Goal: Task Accomplishment & Management: Complete application form

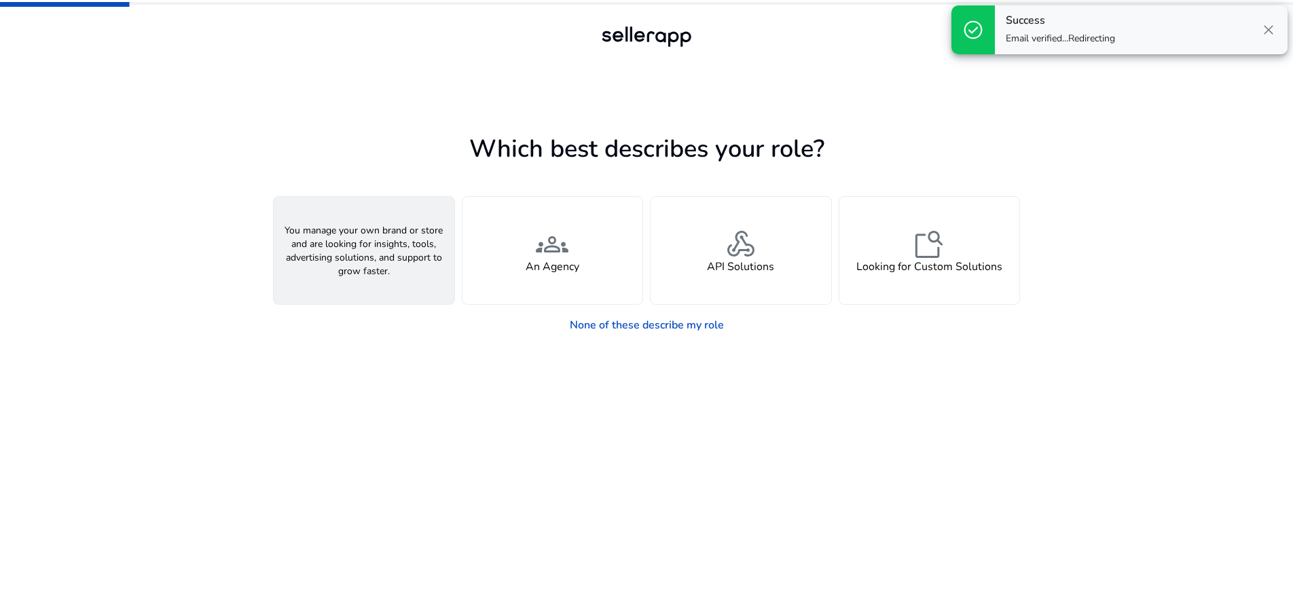
click at [370, 253] on span "person" at bounding box center [364, 244] width 33 height 33
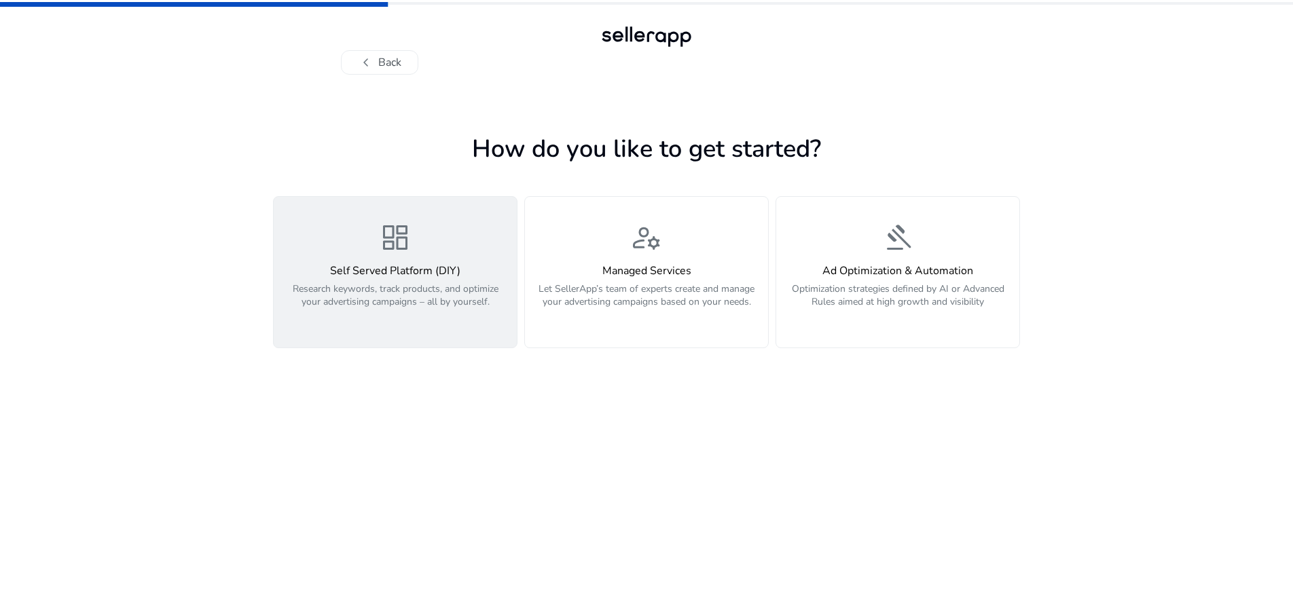
click at [385, 307] on p "Research keywords, track products, and optimize your advertising campaigns – al…" at bounding box center [395, 302] width 227 height 41
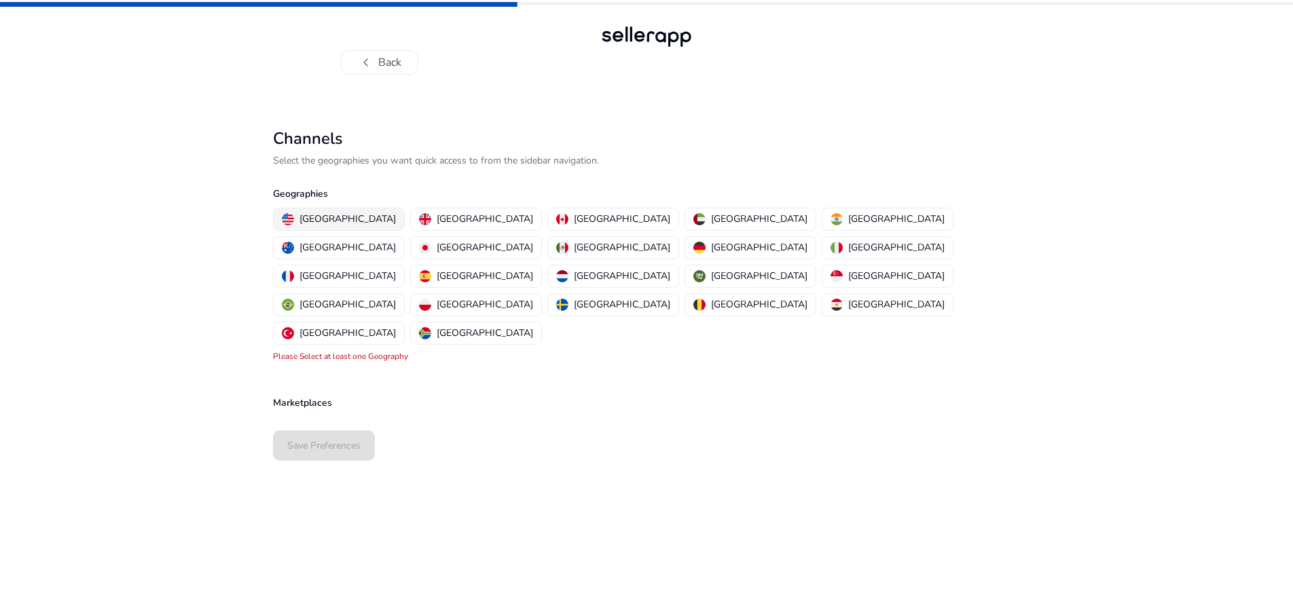
click at [332, 220] on p "[GEOGRAPHIC_DATA]" at bounding box center [347, 219] width 96 height 14
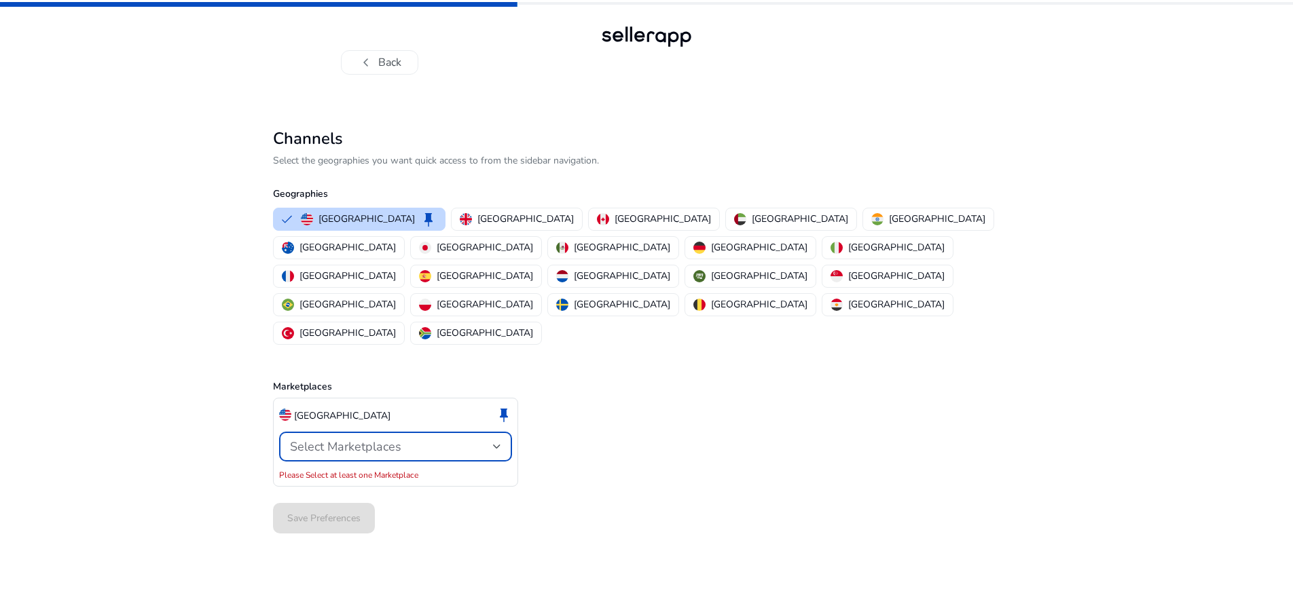
click at [361, 439] on span "Select Marketplaces" at bounding box center [345, 447] width 111 height 16
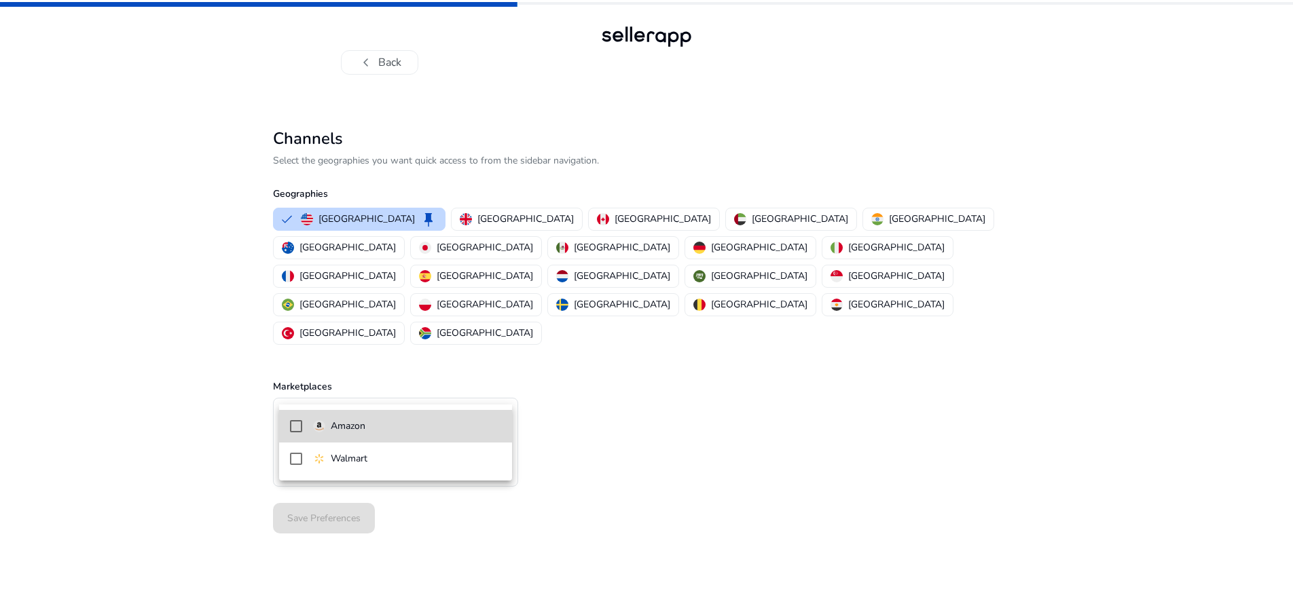
click at [354, 437] on mat-option "Amazon" at bounding box center [395, 426] width 233 height 33
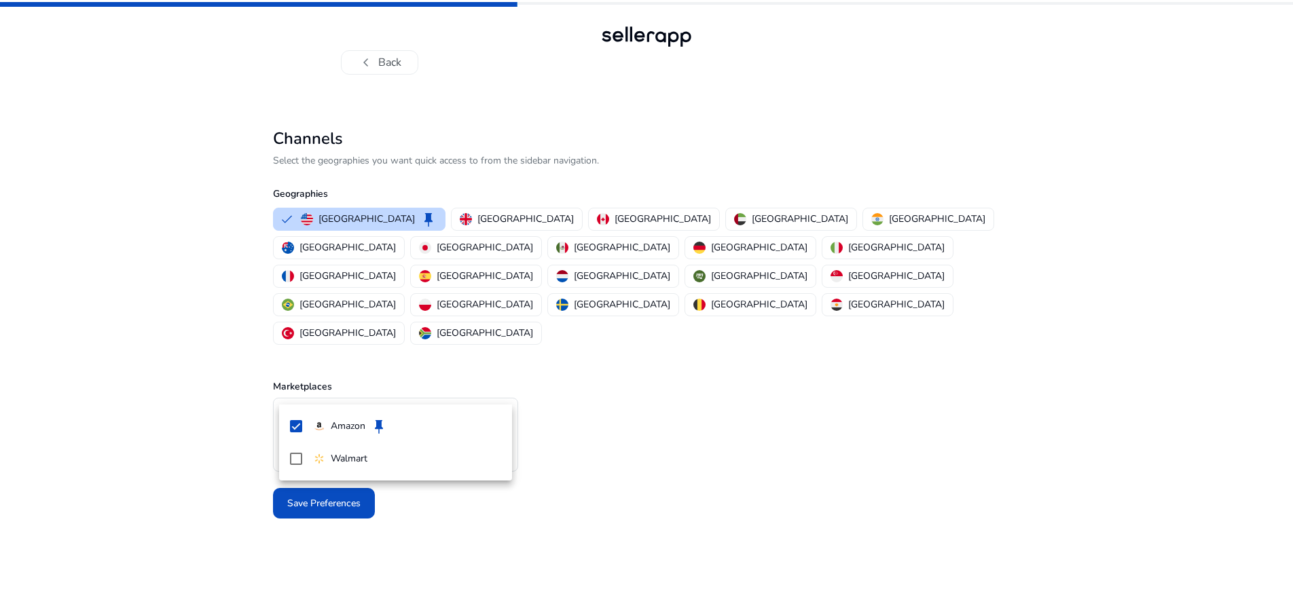
click at [634, 413] on div at bounding box center [646, 302] width 1293 height 604
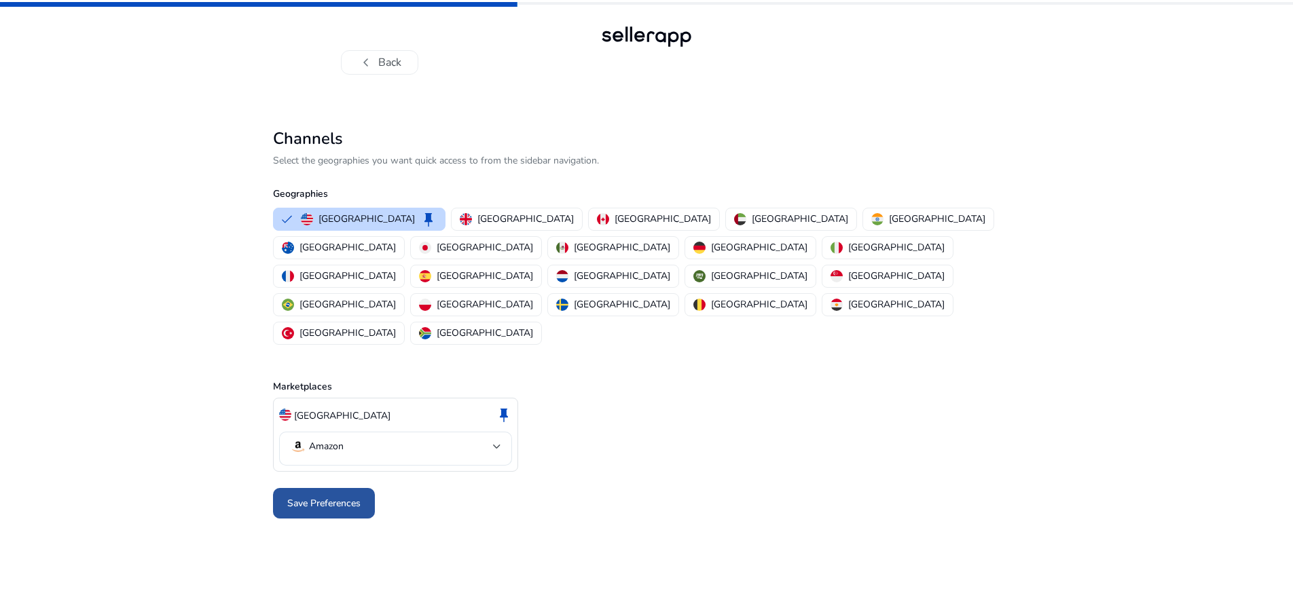
click at [327, 496] on span "Save Preferences" at bounding box center [323, 503] width 73 height 14
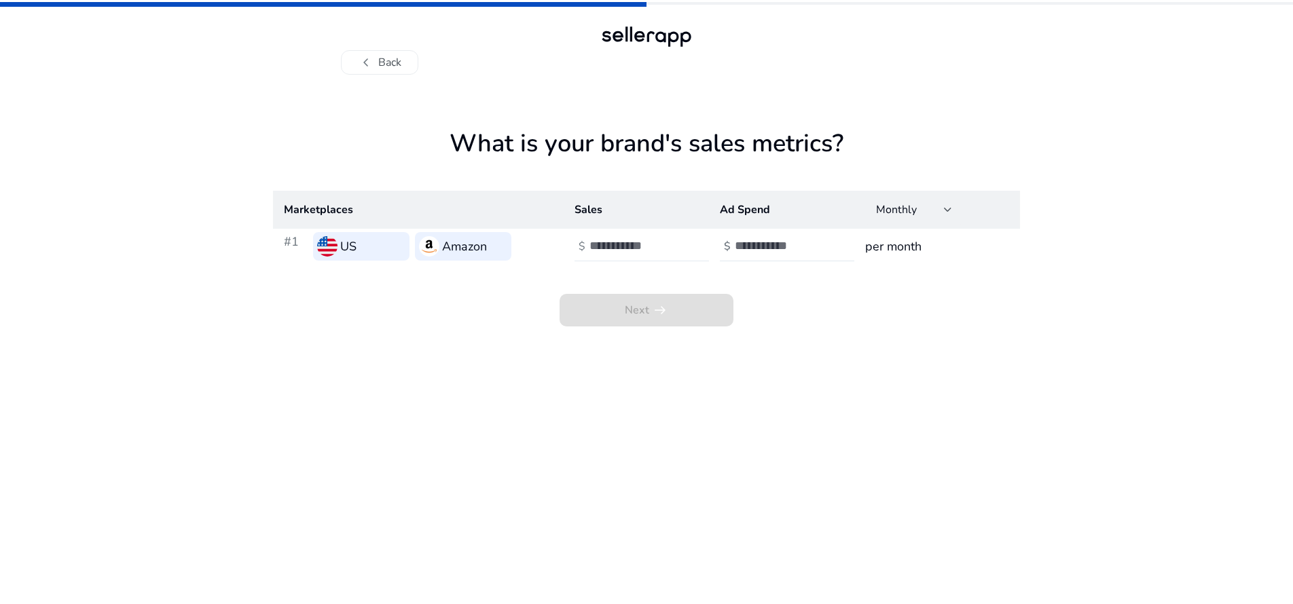
click at [629, 244] on input "number" at bounding box center [635, 245] width 92 height 15
type input "*"
click at [757, 246] on input "number" at bounding box center [781, 245] width 92 height 15
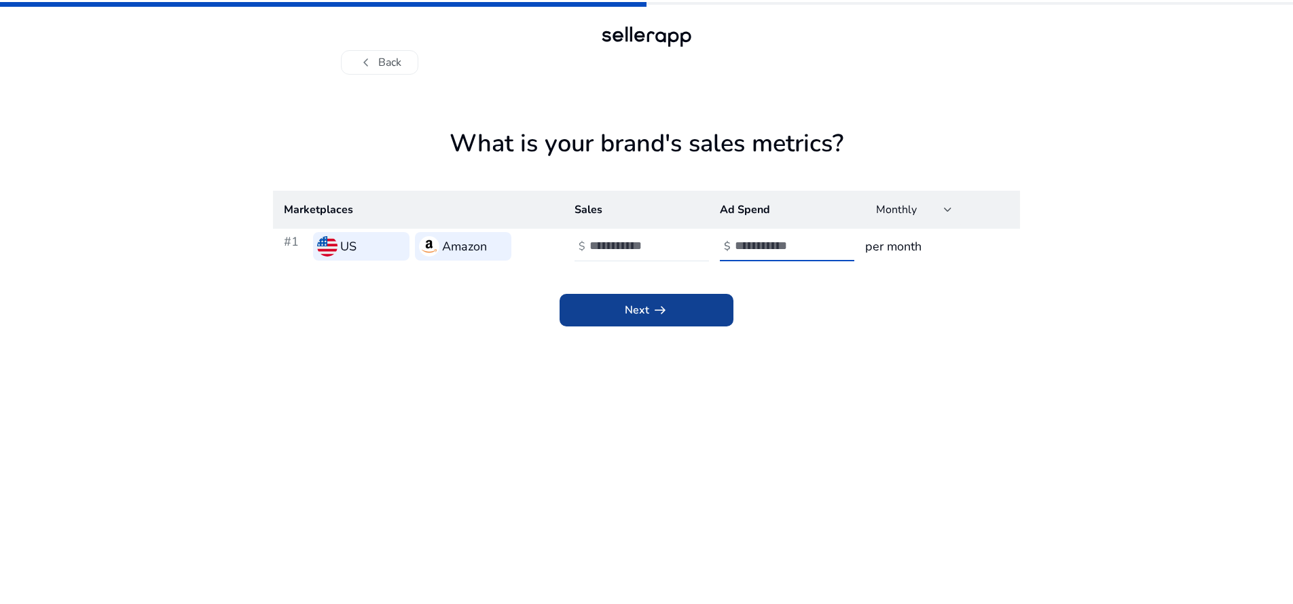
type input "*"
click at [658, 317] on span "arrow_right_alt" at bounding box center [660, 310] width 16 height 16
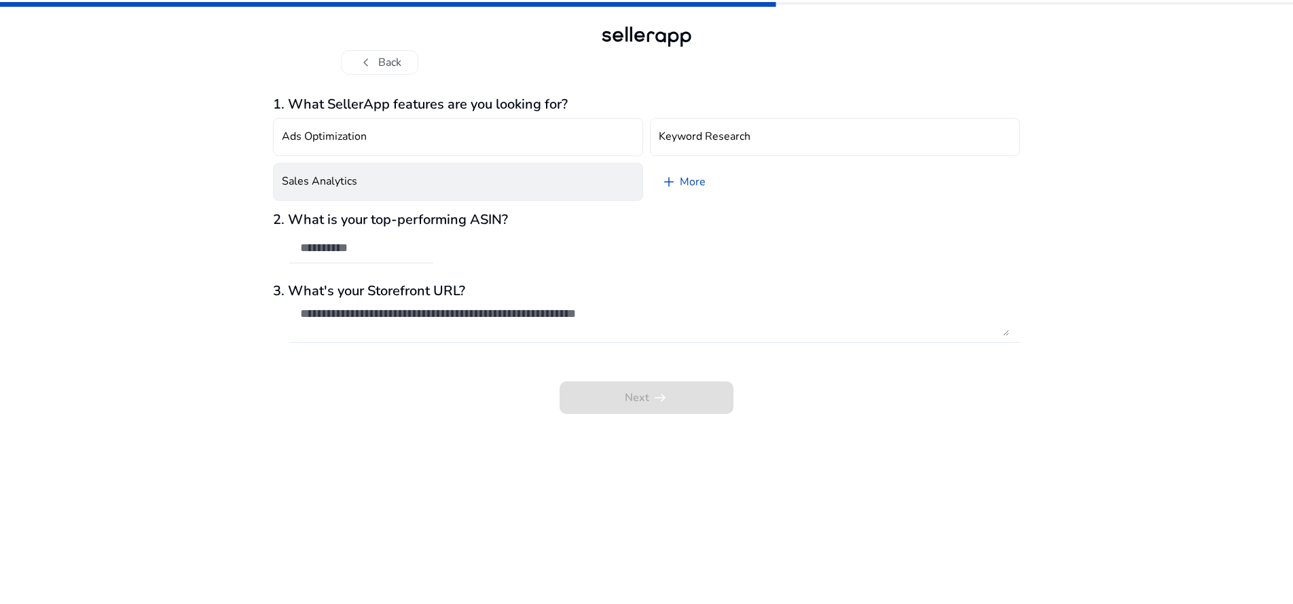
click at [436, 185] on button "Sales Analytics" at bounding box center [458, 182] width 370 height 38
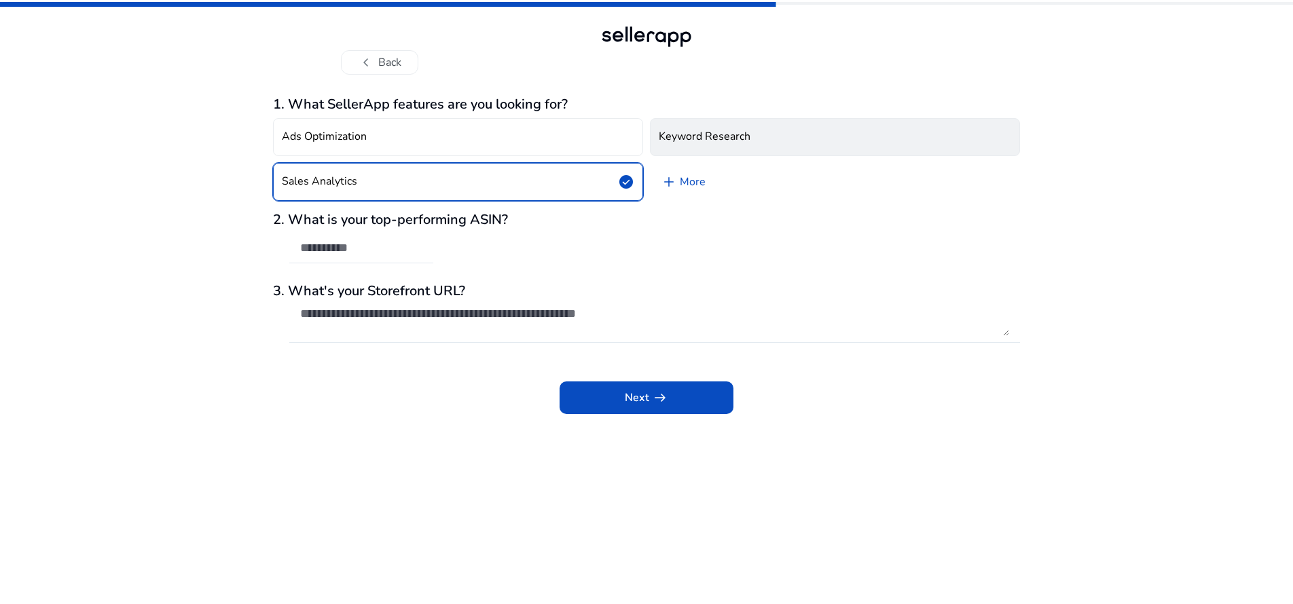
click at [696, 134] on h4 "Keyword Research" at bounding box center [705, 136] width 92 height 13
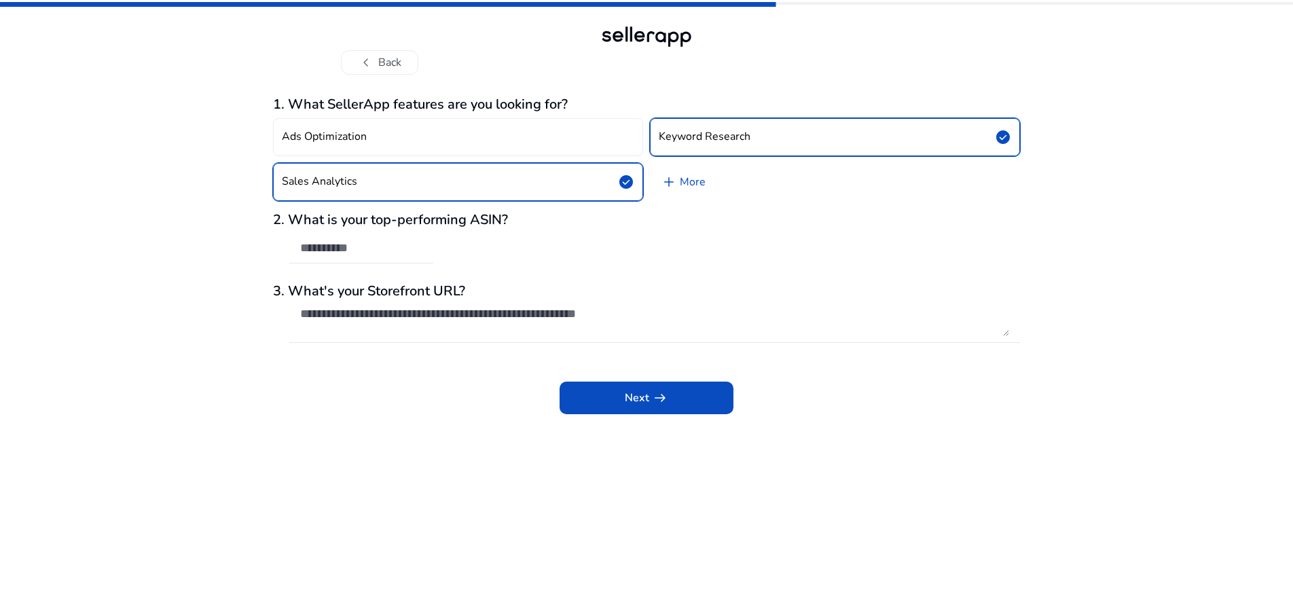
drag, startPoint x: 287, startPoint y: 100, endPoint x: 577, endPoint y: 100, distance: 289.9
click at [577, 100] on h3 "1. What SellerApp features are you looking for?" at bounding box center [646, 104] width 747 height 16
copy h3 "What SellerApp features are you looking for?"
click at [397, 317] on textarea at bounding box center [654, 321] width 709 height 30
paste textarea "**********"
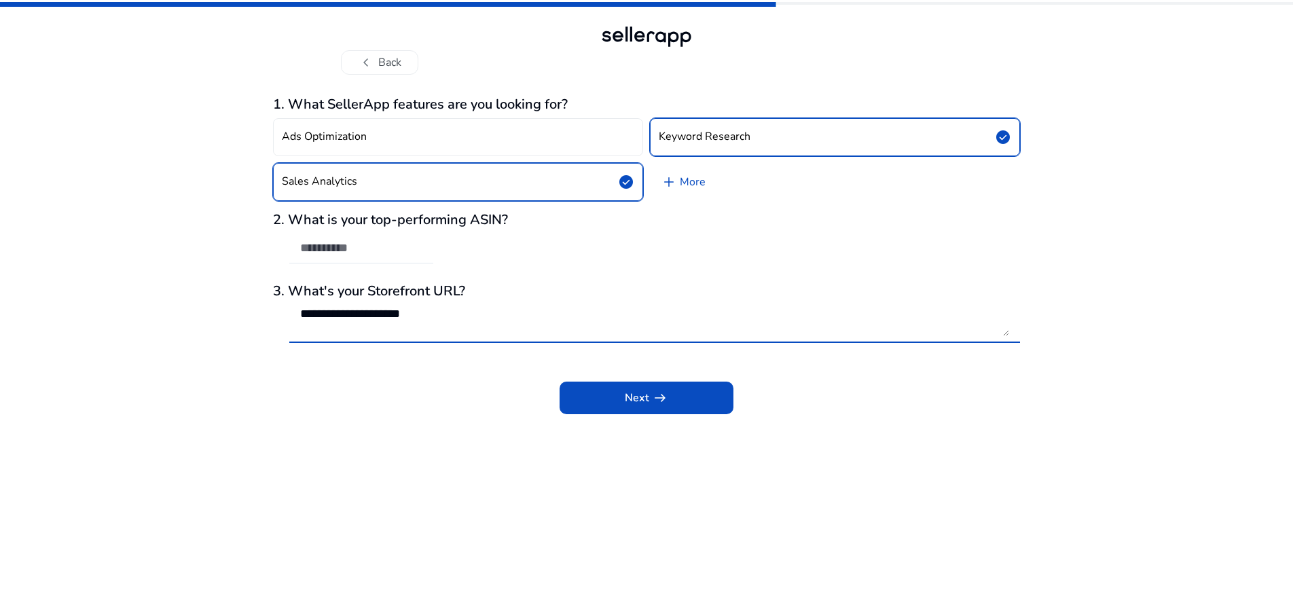
paste textarea "**********"
type textarea "**********"
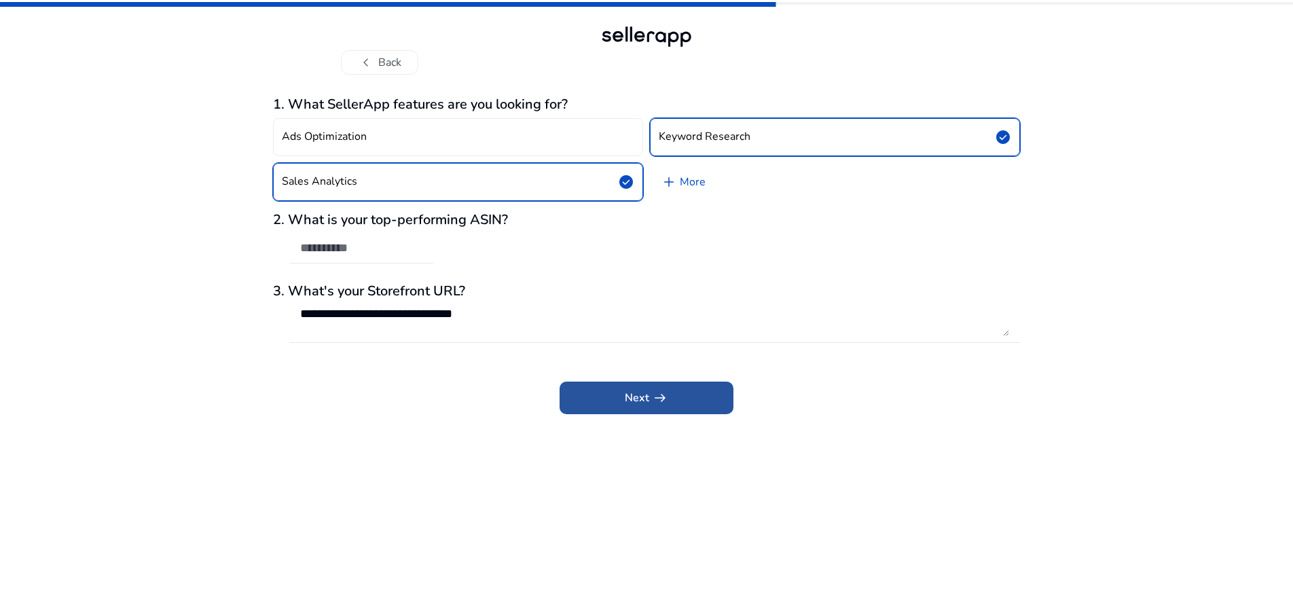
click at [635, 400] on span "Next arrow_right_alt" at bounding box center [646, 398] width 43 height 16
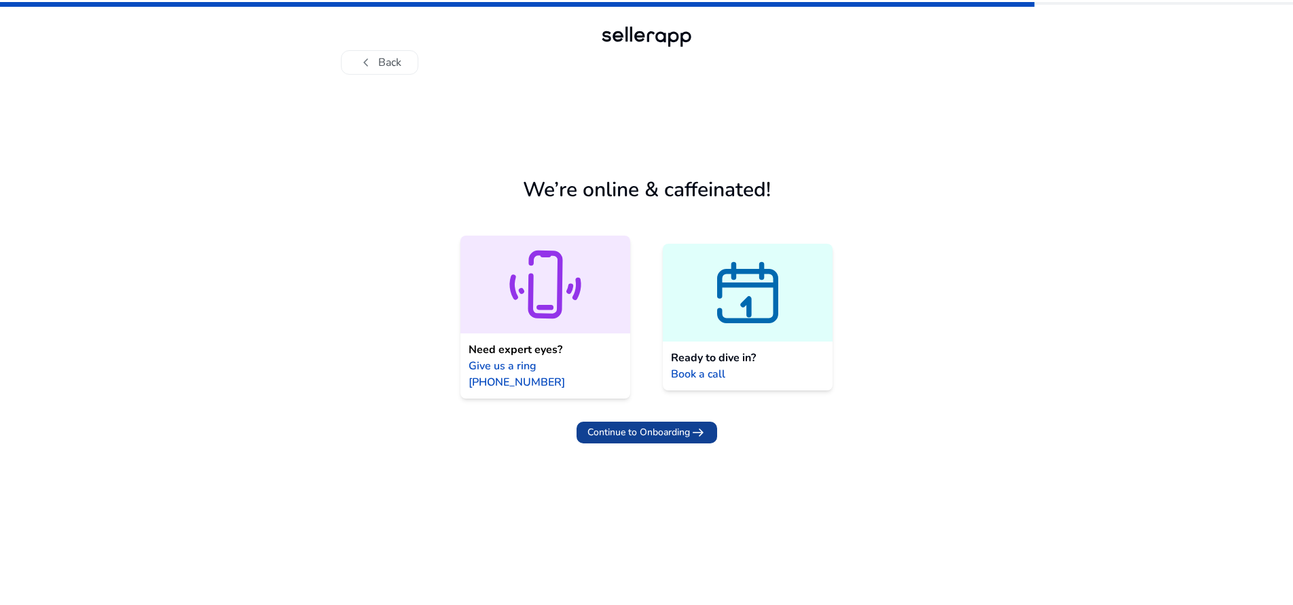
click at [661, 425] on span "Continue to Onboarding" at bounding box center [638, 432] width 103 height 14
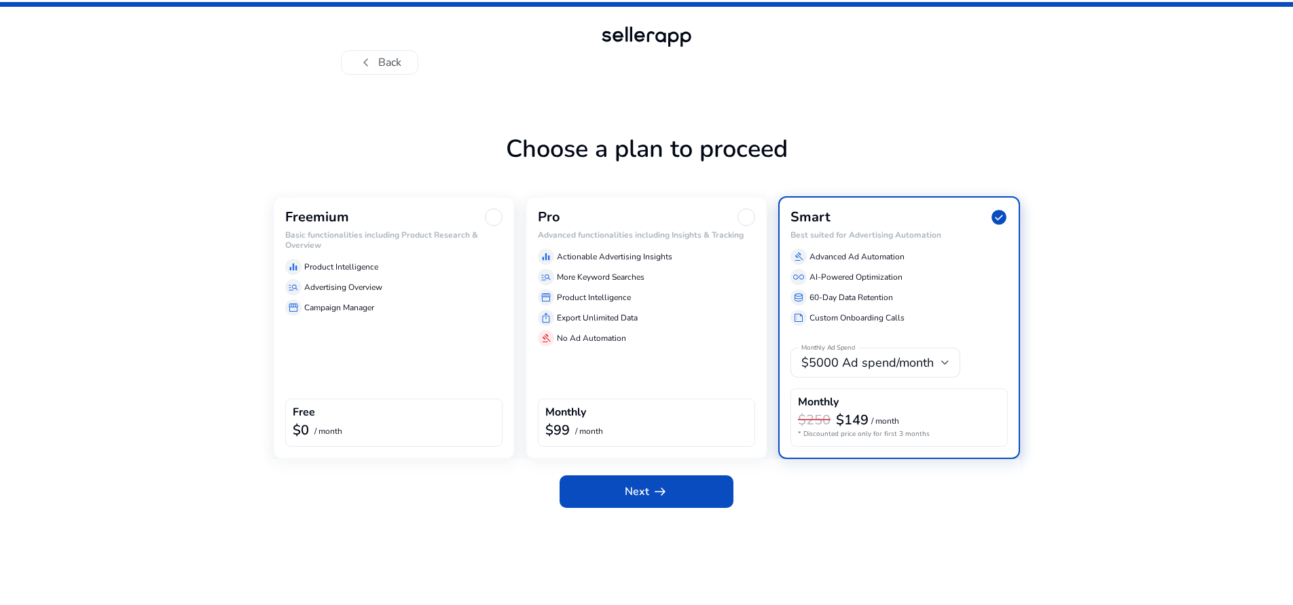
click at [365, 329] on div "Freemium Basic functionalities including Product Research & Overview equalizer …" at bounding box center [394, 327] width 242 height 263
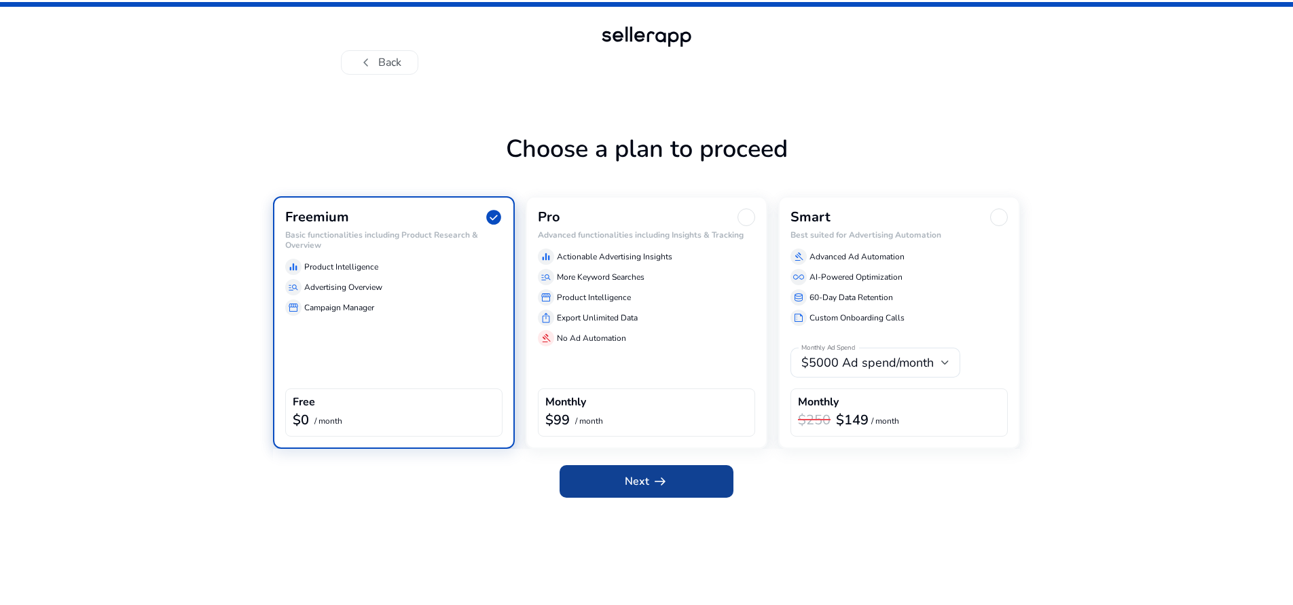
click at [628, 483] on span "Next arrow_right_alt" at bounding box center [646, 481] width 43 height 16
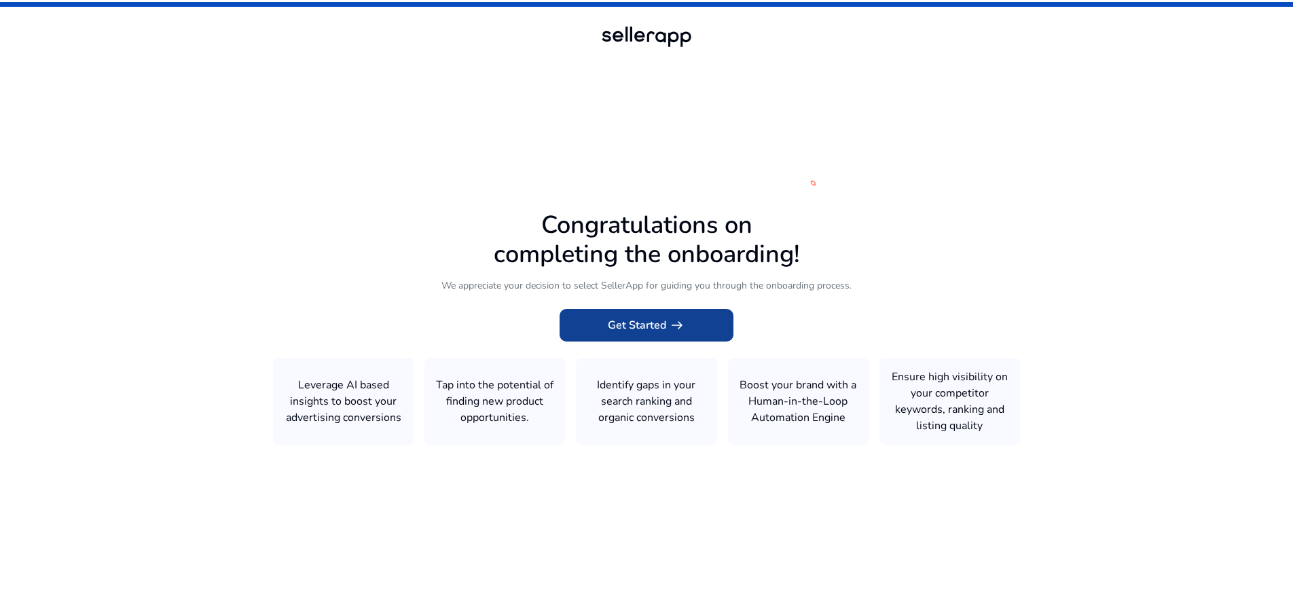
click at [646, 321] on span "Get Started arrow_right_alt" at bounding box center [646, 325] width 77 height 16
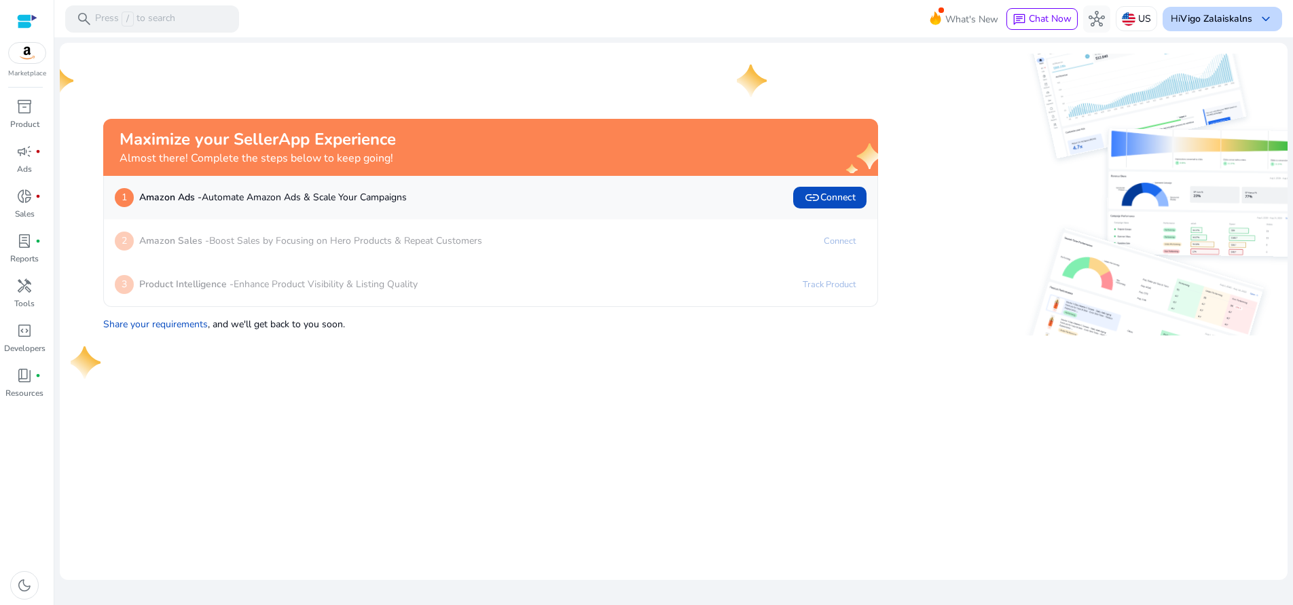
click at [1245, 22] on b "Vigo Zalaiskalns" at bounding box center [1216, 18] width 72 height 13
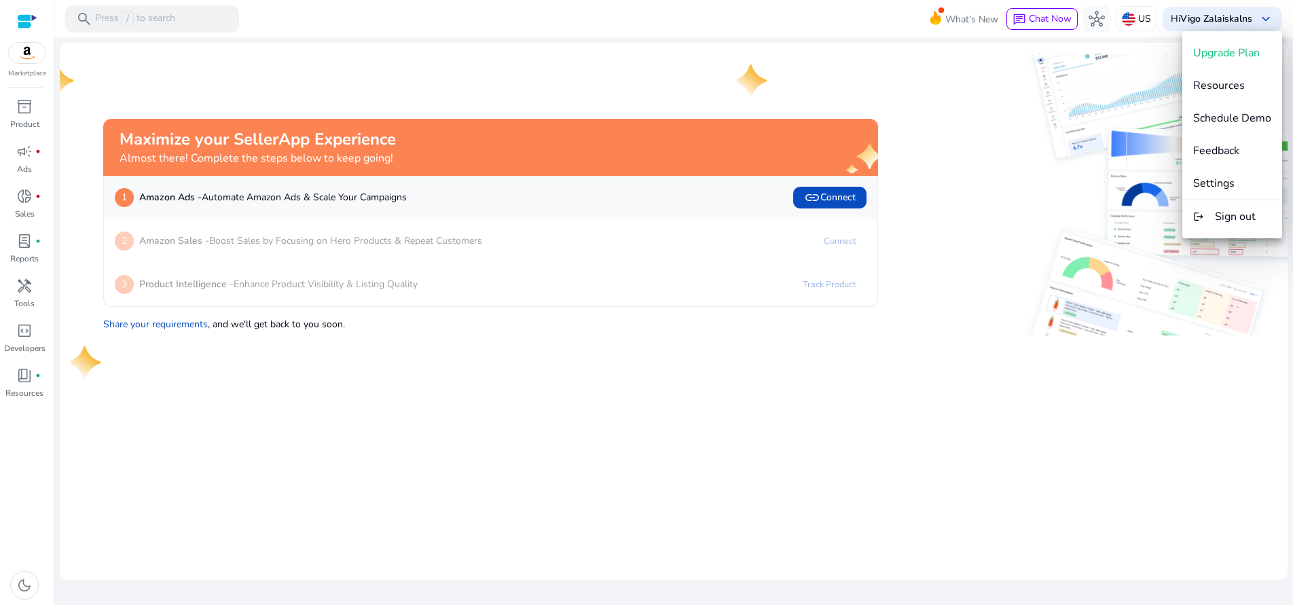
click at [1246, 18] on div at bounding box center [646, 302] width 1293 height 605
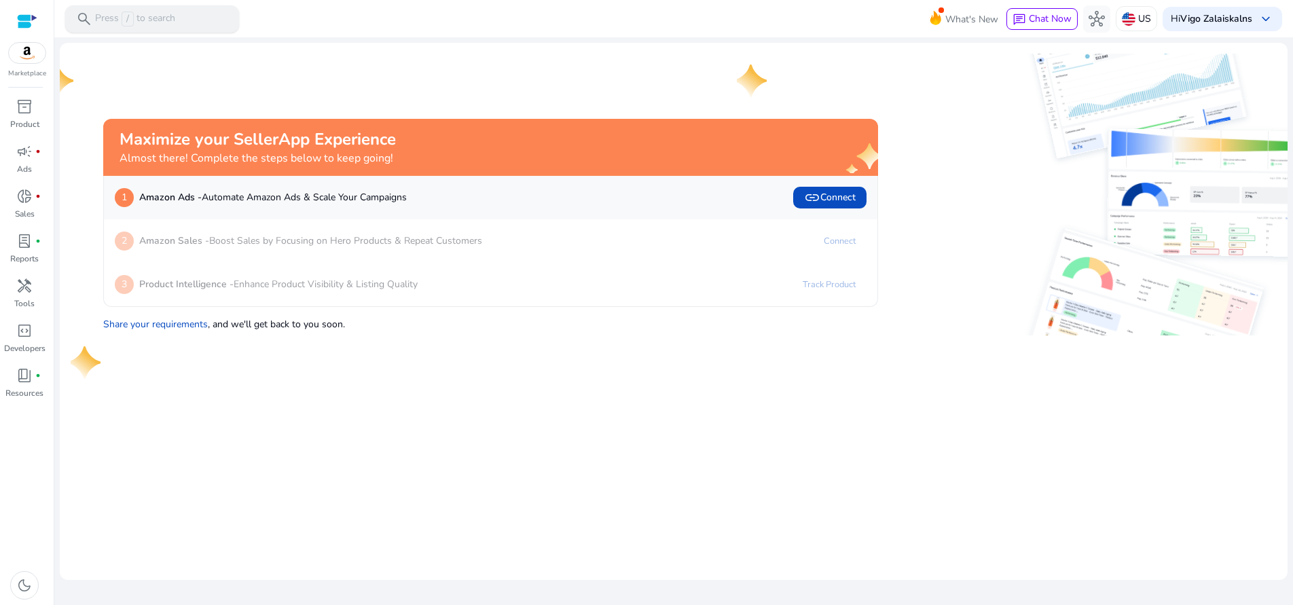
click at [153, 22] on p "Press / to search" at bounding box center [135, 19] width 80 height 15
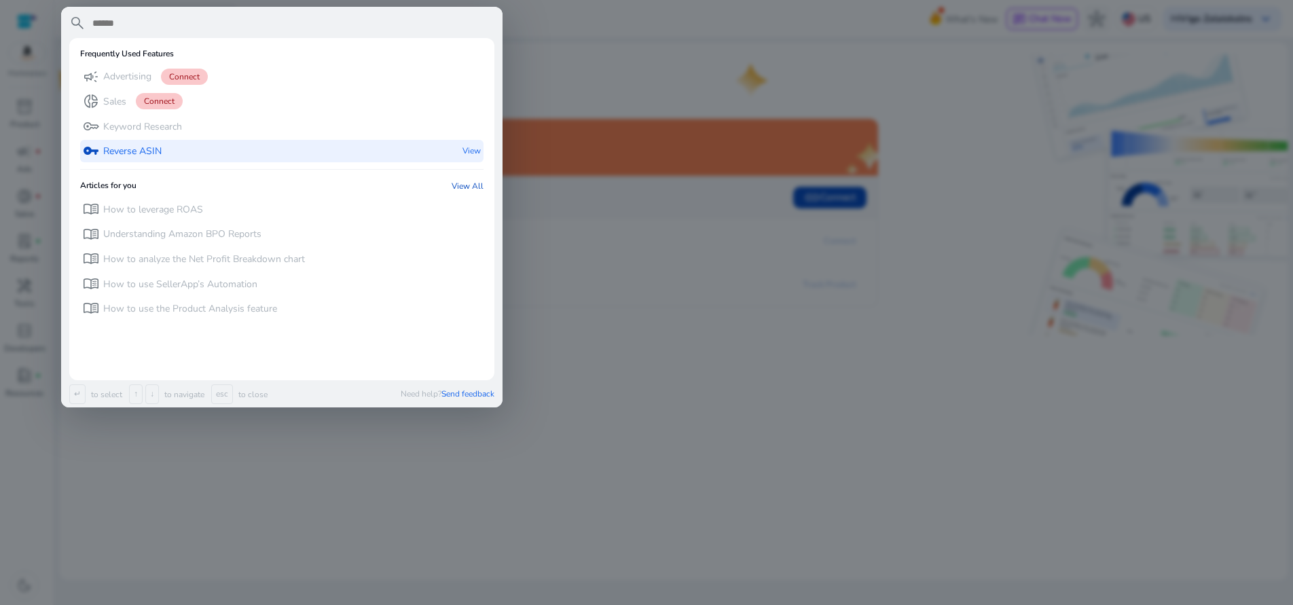
click at [149, 154] on p "Reverse ASIN" at bounding box center [132, 152] width 58 height 14
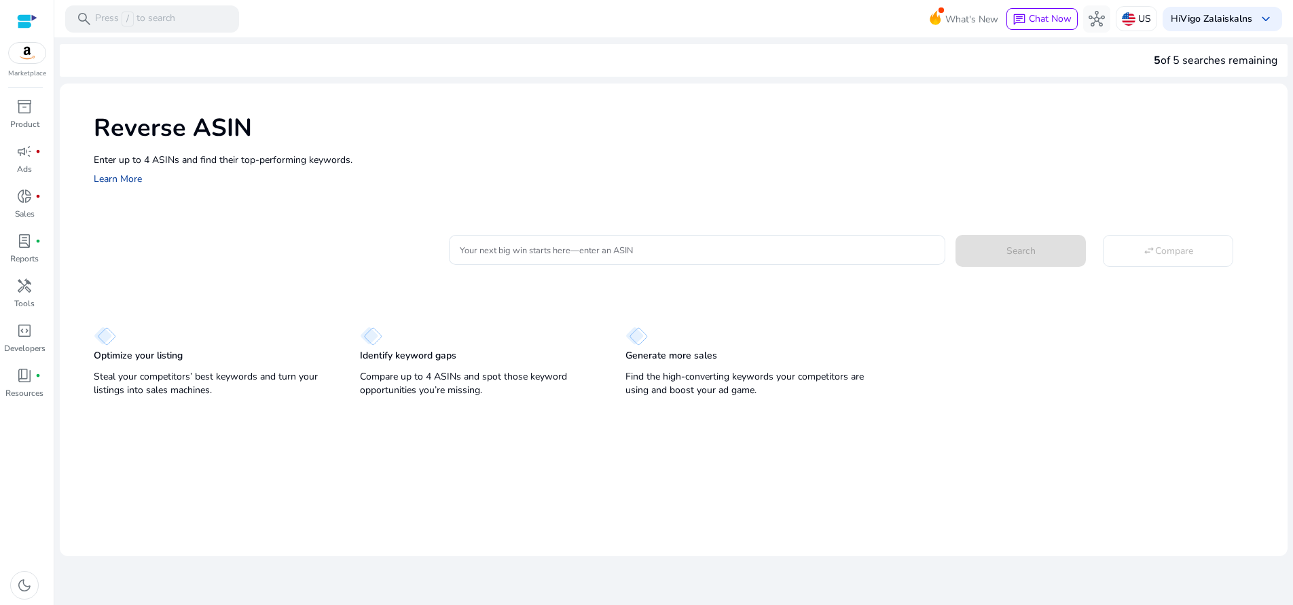
click at [116, 177] on link "Learn More" at bounding box center [118, 178] width 48 height 13
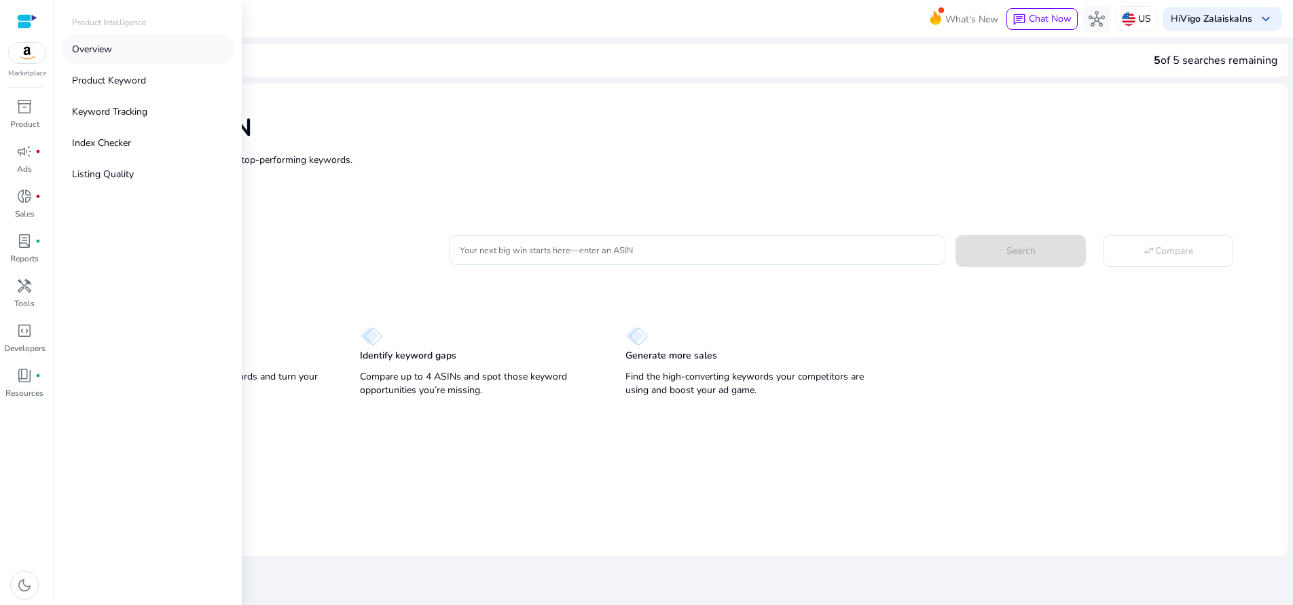
click at [120, 52] on link "Overview" at bounding box center [148, 49] width 174 height 31
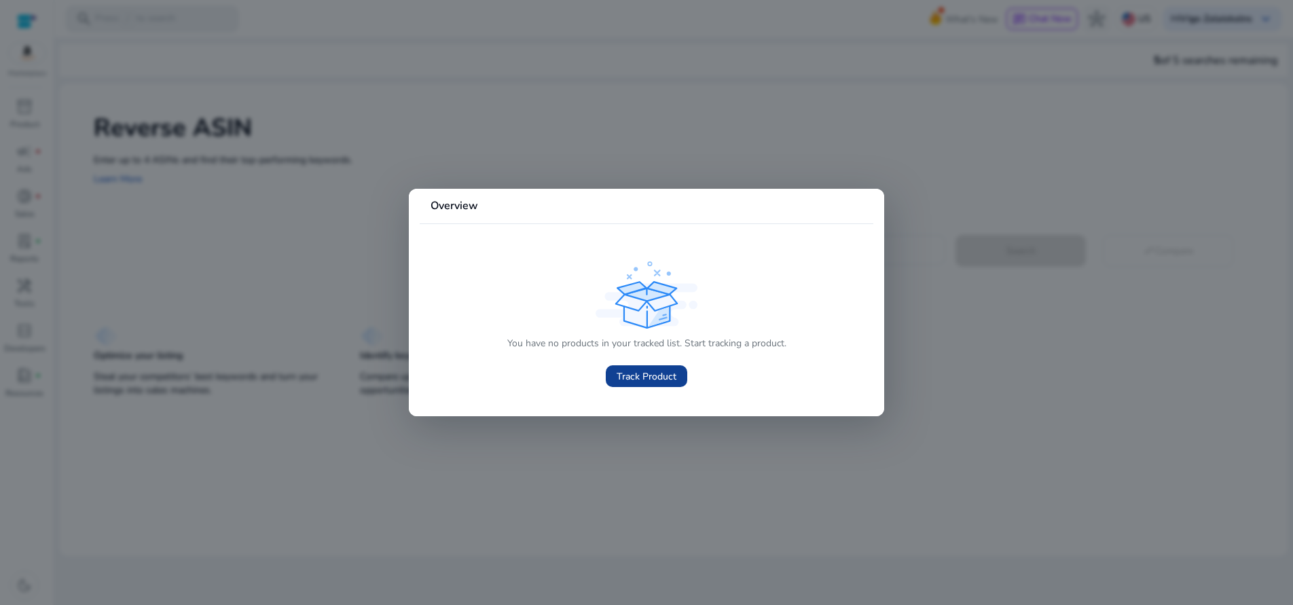
click at [657, 376] on span "Track Product" at bounding box center [647, 376] width 60 height 14
